Goal: Use online tool/utility: Utilize a website feature to perform a specific function

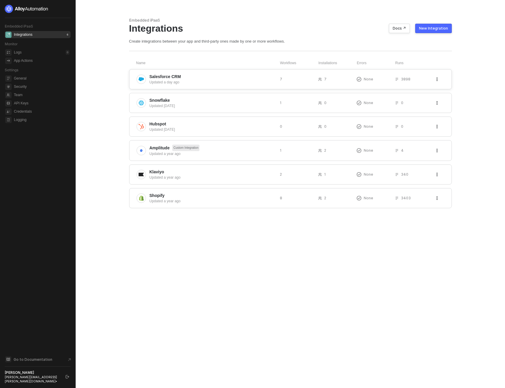
click at [210, 78] on span "Salesforce CRM" at bounding box center [213, 77] width 126 height 6
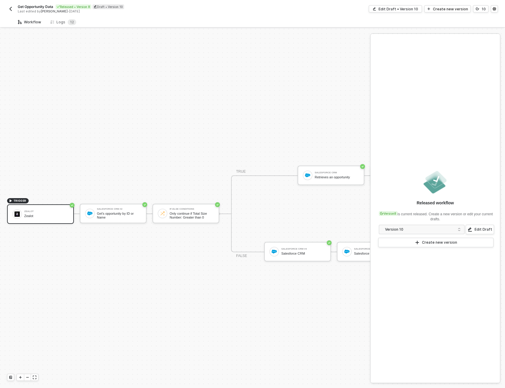
scroll to position [15, 0]
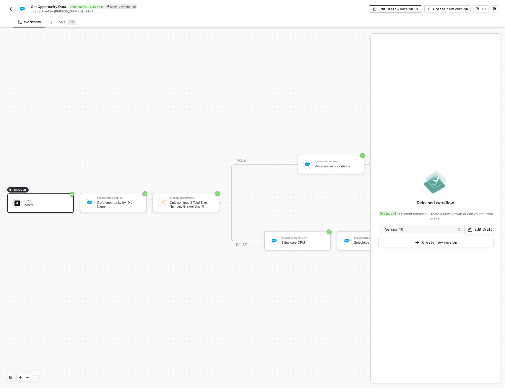
click at [414, 9] on div "Edit Draft • Version 10" at bounding box center [399, 9] width 40 height 5
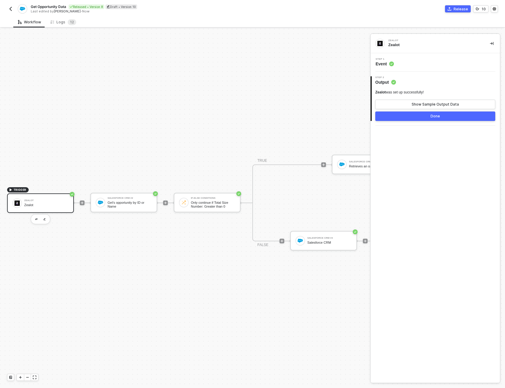
click at [416, 62] on div "Step 1 Event" at bounding box center [436, 62] width 128 height 9
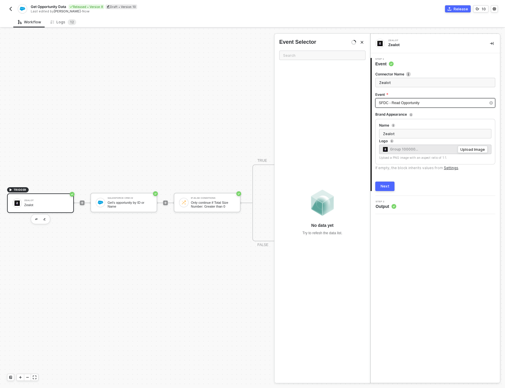
click at [431, 104] on div "SFDC - Read Opportunity" at bounding box center [432, 103] width 107 height 6
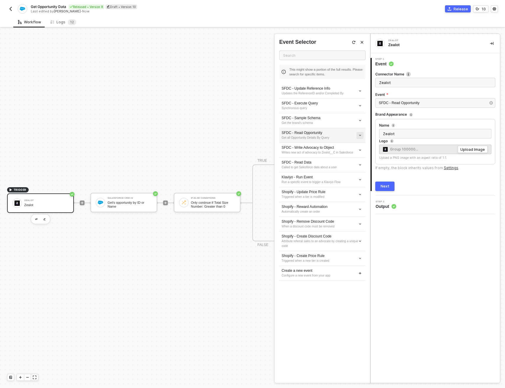
click at [361, 92] on icon "icon-arrow-down-small" at bounding box center [359, 90] width 3 height 3
click at [340, 146] on span "Edit" at bounding box center [338, 146] width 39 height 5
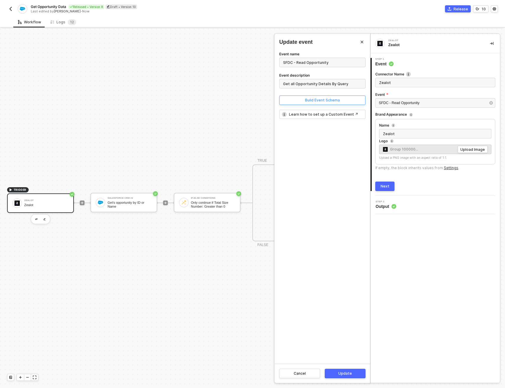
click at [327, 103] on button "Build Event Schema" at bounding box center [322, 99] width 86 height 9
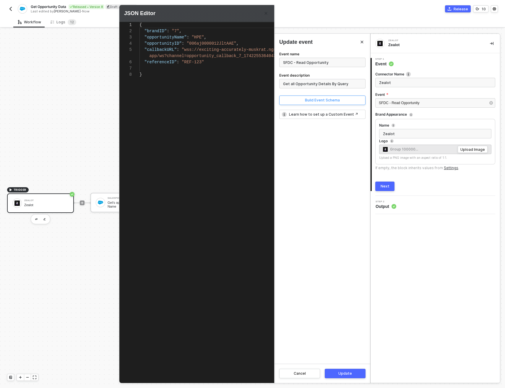
type textarea "{ "brandID": "7", "opportunityName": "HPE", "opportunityID": "006aj0000012JltAA…"
click at [173, 119] on div "{ "brandID" : "7" , "opportunityName" : "HPE" , "opportunityID" : "006aj0000012…" at bounding box center [217, 193] width 157 height 342
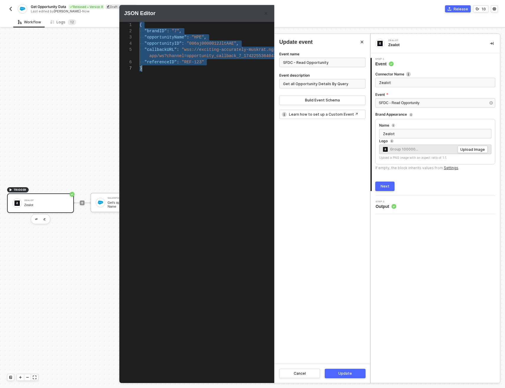
click at [100, 162] on div at bounding box center [252, 194] width 505 height 388
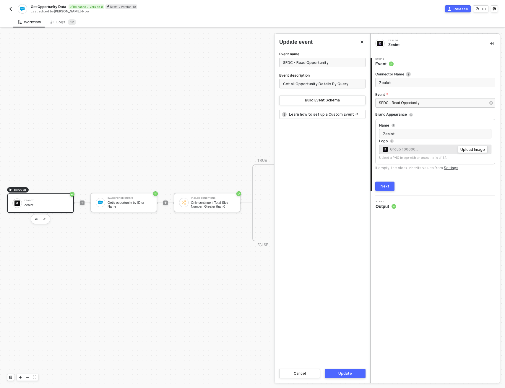
click at [121, 194] on div at bounding box center [252, 208] width 505 height 359
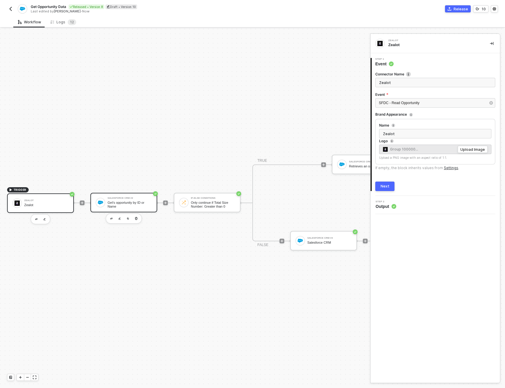
click at [131, 197] on div "Salesforce CRM #2 Get's opportunity by ID or Name" at bounding box center [130, 202] width 44 height 11
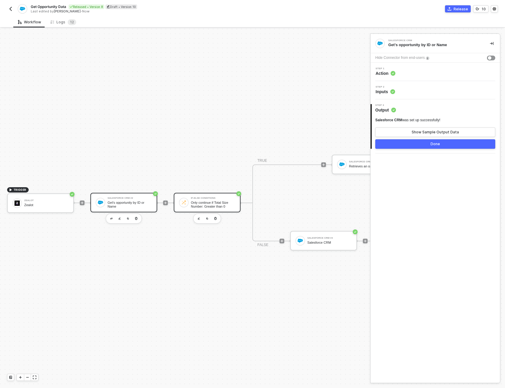
click at [201, 201] on div "Only continue if Total Size Number: Greater than 0" at bounding box center [213, 204] width 44 height 7
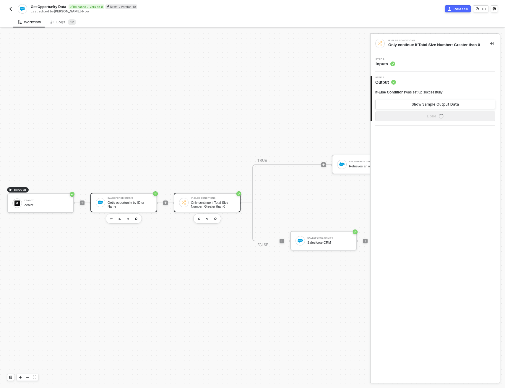
click at [132, 201] on div "Get's opportunity by ID or Name" at bounding box center [130, 204] width 44 height 7
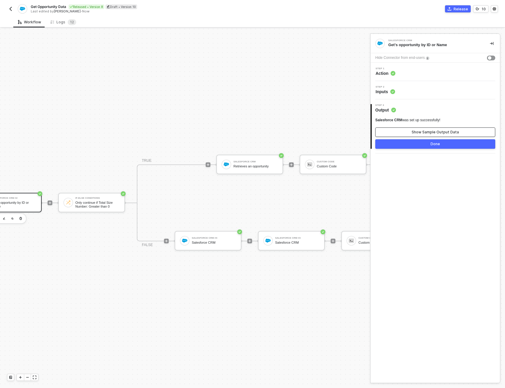
scroll to position [15, 0]
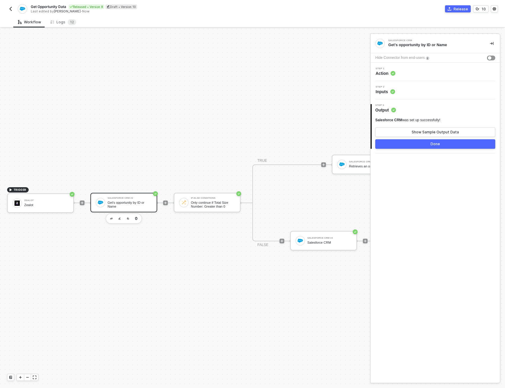
click at [425, 90] on div "Step 2 Inputs" at bounding box center [436, 90] width 128 height 9
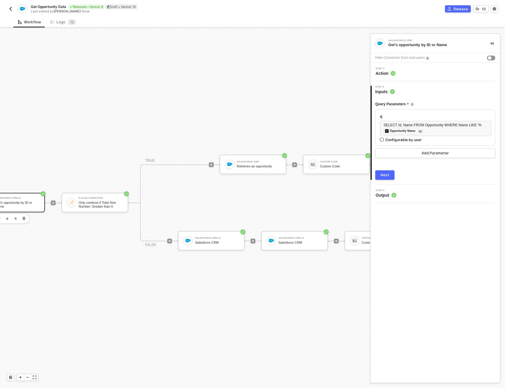
scroll to position [15, 117]
